Goal: Task Accomplishment & Management: Complete application form

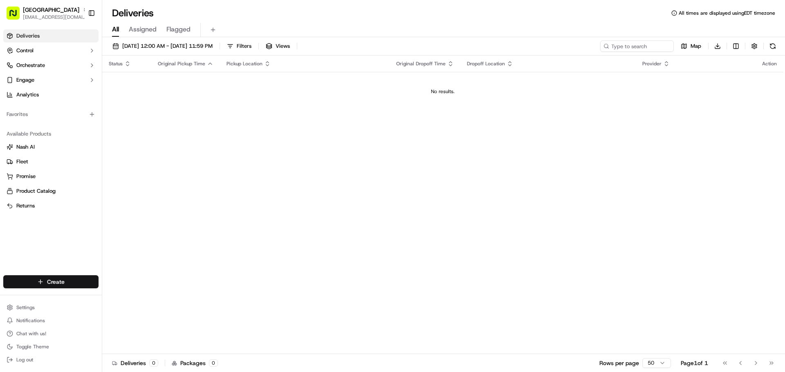
click at [67, 279] on html "Salad House Ridgewood [EMAIL_ADDRESS][DOMAIN_NAME] Toggle Sidebar Deliveries Co…" at bounding box center [392, 186] width 785 height 372
click at [149, 294] on link "Delivery" at bounding box center [147, 297] width 91 height 15
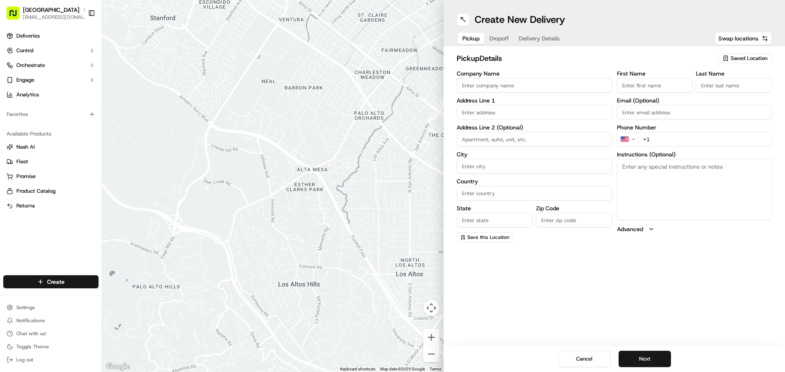
click at [506, 79] on input "Company Name" at bounding box center [534, 85] width 155 height 15
type input "SALAD HOUSE"
type input "[STREET_ADDRESS][PERSON_NAME]"
type input "Ridgewood"
type input "[GEOGRAPHIC_DATA]"
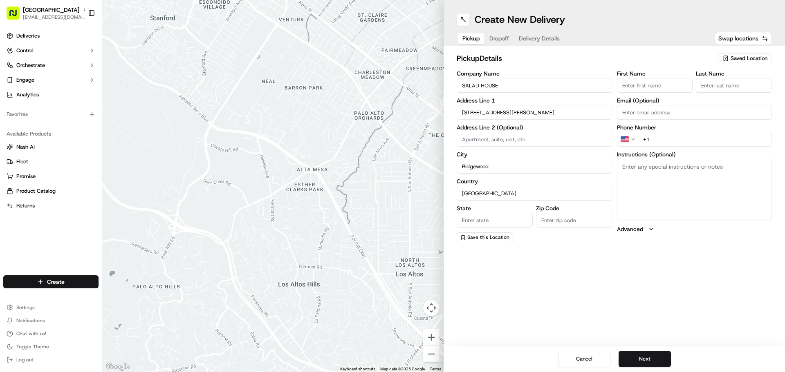
type input "NJ"
type input "07450"
type input "[PERSON_NAME]"
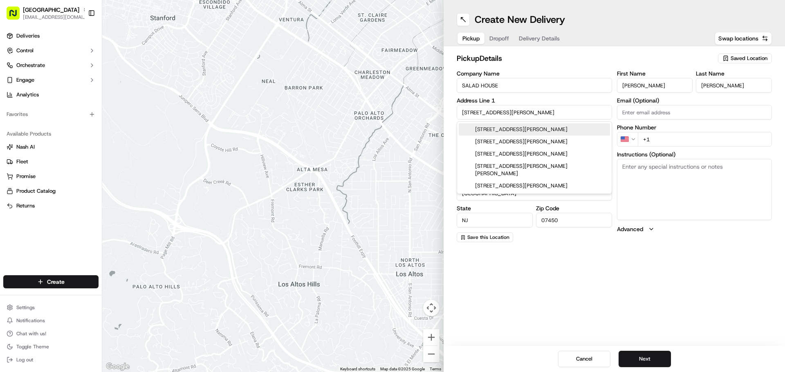
click at [676, 138] on input "+1" at bounding box center [705, 139] width 134 height 15
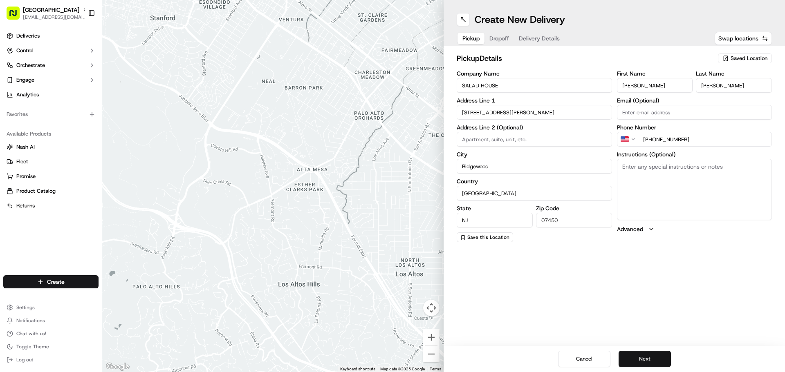
type input "[PHONE_NUMBER]"
click at [636, 354] on button "Next" at bounding box center [644, 359] width 52 height 16
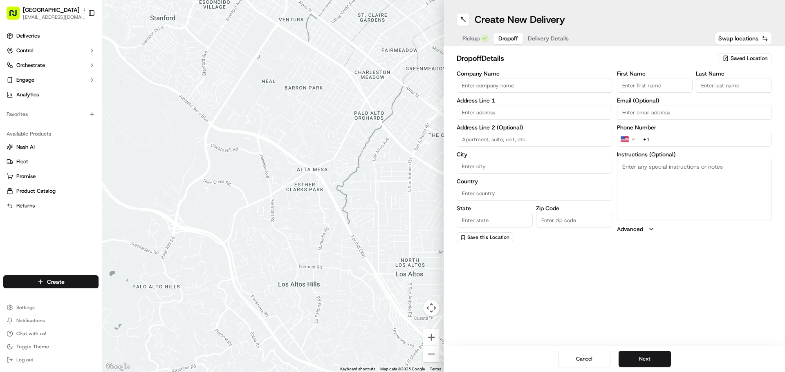
click at [499, 78] on input "Company Name" at bounding box center [534, 85] width 155 height 15
type input "s"
type input "[PERSON_NAME] ix"
click at [672, 87] on input "First Name" at bounding box center [655, 85] width 76 height 15
type input "[PERSON_NAME]"
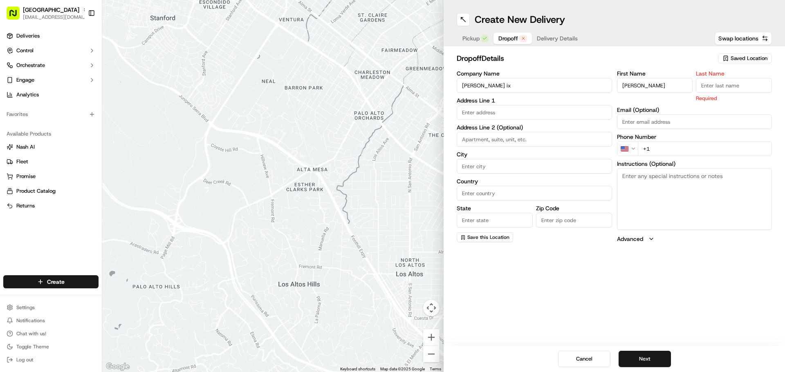
click at [721, 90] on input "Last Name" at bounding box center [734, 85] width 76 height 15
type input "ix"
click at [512, 117] on input "text" at bounding box center [534, 112] width 155 height 15
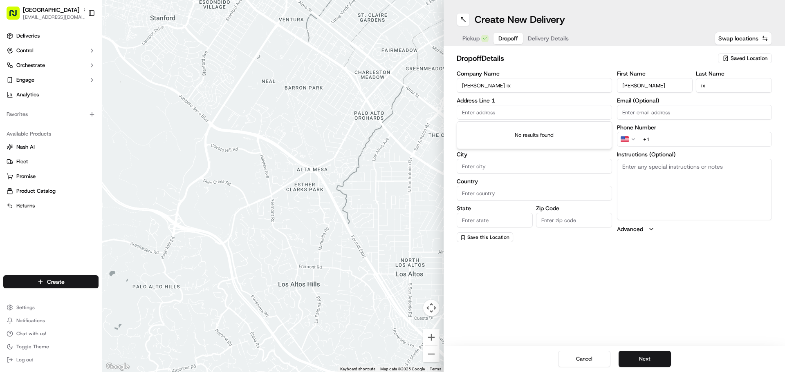
type input "1"
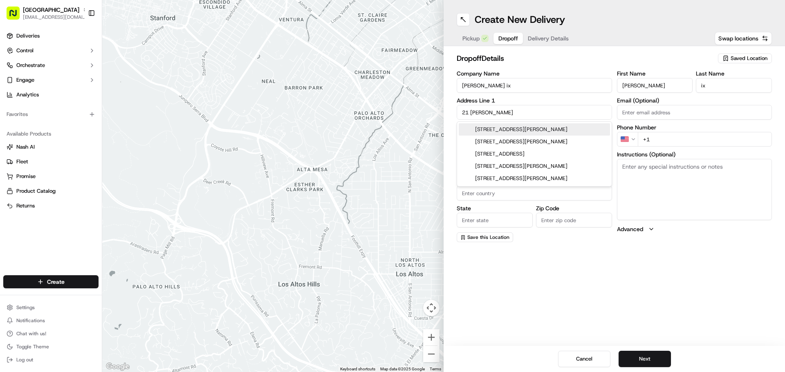
click at [574, 129] on div "[STREET_ADDRESS][PERSON_NAME]" at bounding box center [534, 129] width 151 height 12
type input "[STREET_ADDRESS]"
type input "Waldwick"
type input "[GEOGRAPHIC_DATA]"
type input "NJ"
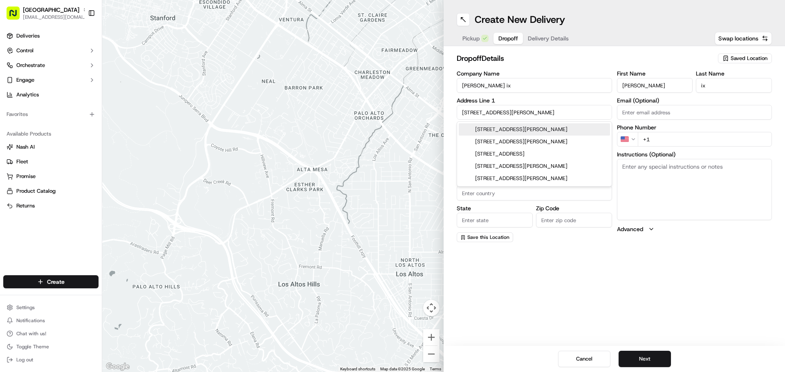
type input "07463"
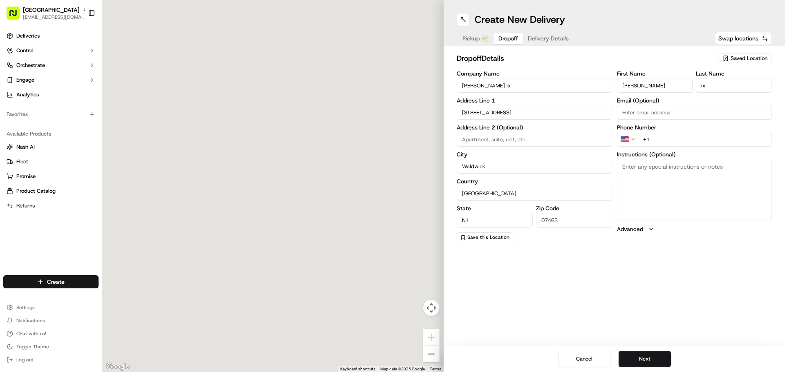
type input "[STREET_ADDRESS][PERSON_NAME]"
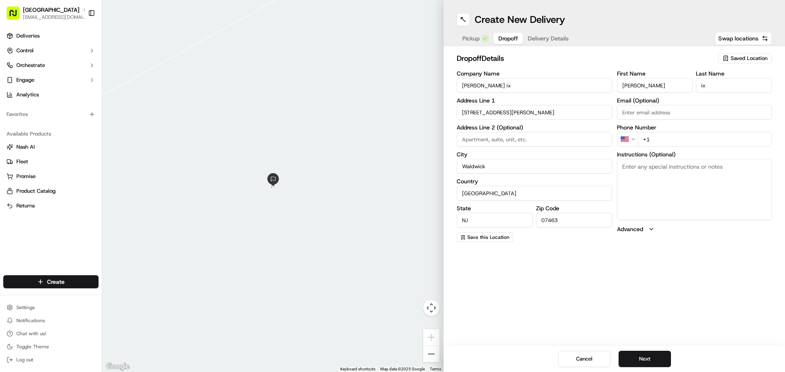
click at [704, 135] on input "+1" at bounding box center [705, 139] width 134 height 15
type input "[PHONE_NUMBER]"
click at [695, 174] on textarea "Instructions (Optional)" at bounding box center [694, 189] width 155 height 61
type textarea "call when arrived!!!!"
click at [640, 362] on button "Next" at bounding box center [644, 359] width 52 height 16
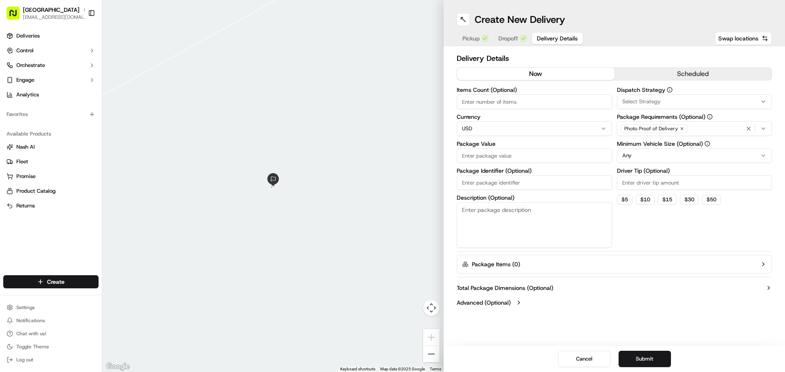
click at [533, 107] on input "Items Count (Optional)" at bounding box center [534, 101] width 155 height 15
type input "1"
click at [500, 150] on input "Package Value" at bounding box center [534, 155] width 155 height 15
type input "15"
click at [504, 210] on textarea "Description (Optional)" at bounding box center [534, 225] width 155 height 46
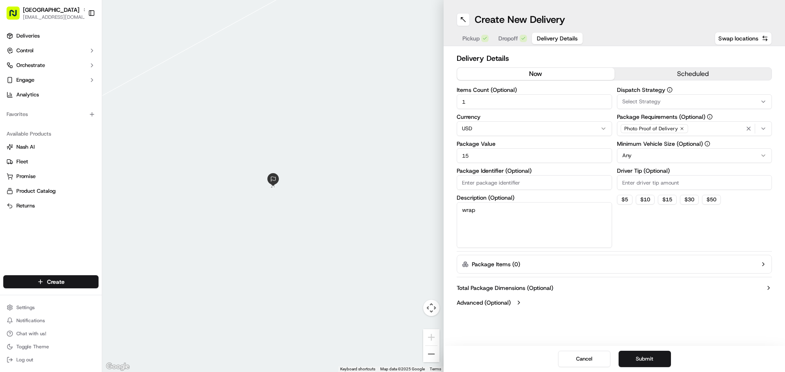
type textarea "wrap"
click at [630, 186] on input "Driver Tip (Optional)" at bounding box center [694, 182] width 155 height 15
type input "7"
click at [657, 364] on button "Submit" at bounding box center [644, 359] width 52 height 16
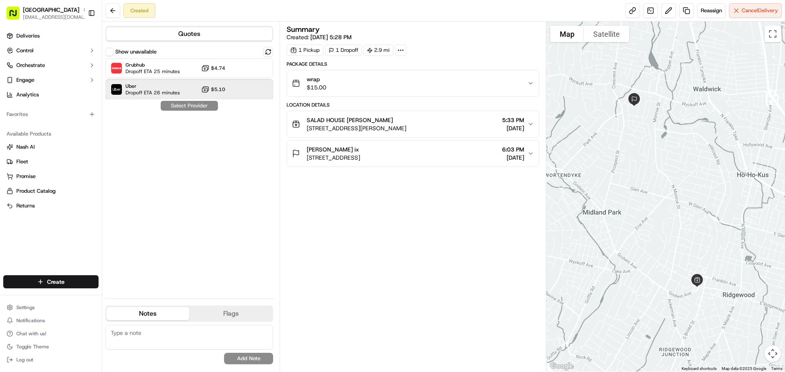
drag, startPoint x: 178, startPoint y: 97, endPoint x: 171, endPoint y: 104, distance: 10.1
click at [178, 96] on div "Uber Dropoff ETA 26 minutes $5.10" at bounding box center [189, 90] width 168 height 20
click at [182, 110] on button "Assign Provider" at bounding box center [189, 106] width 58 height 10
